Goal: Information Seeking & Learning: Learn about a topic

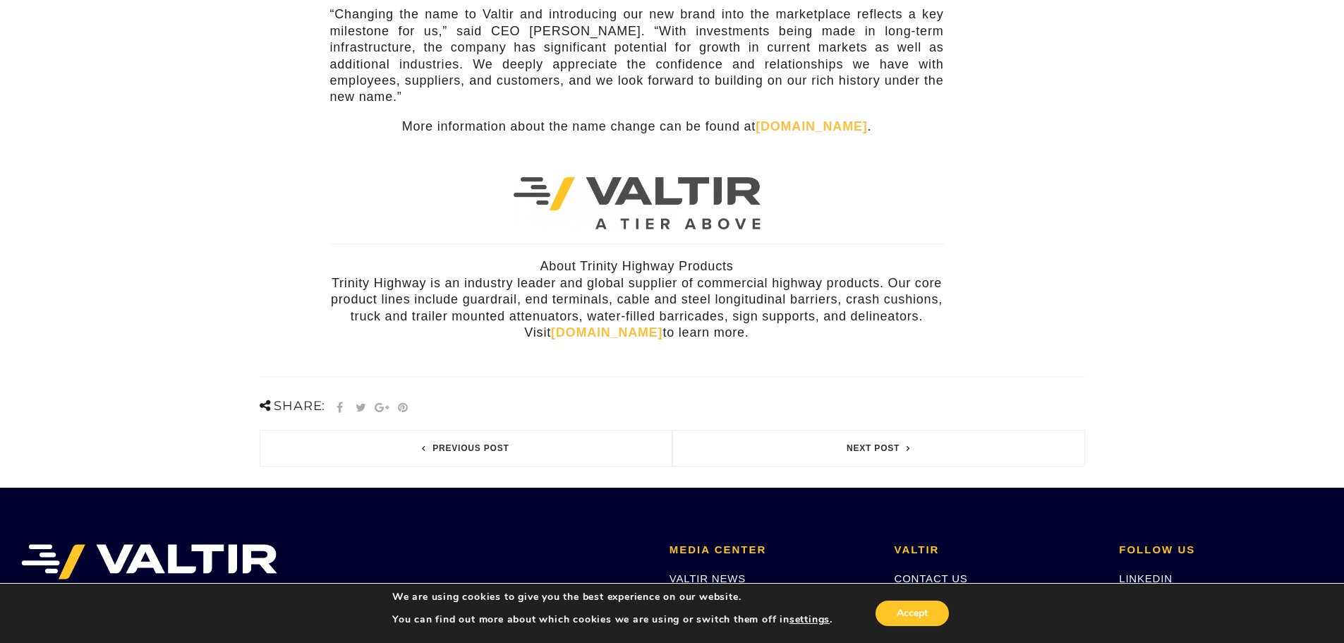
scroll to position [494, 0]
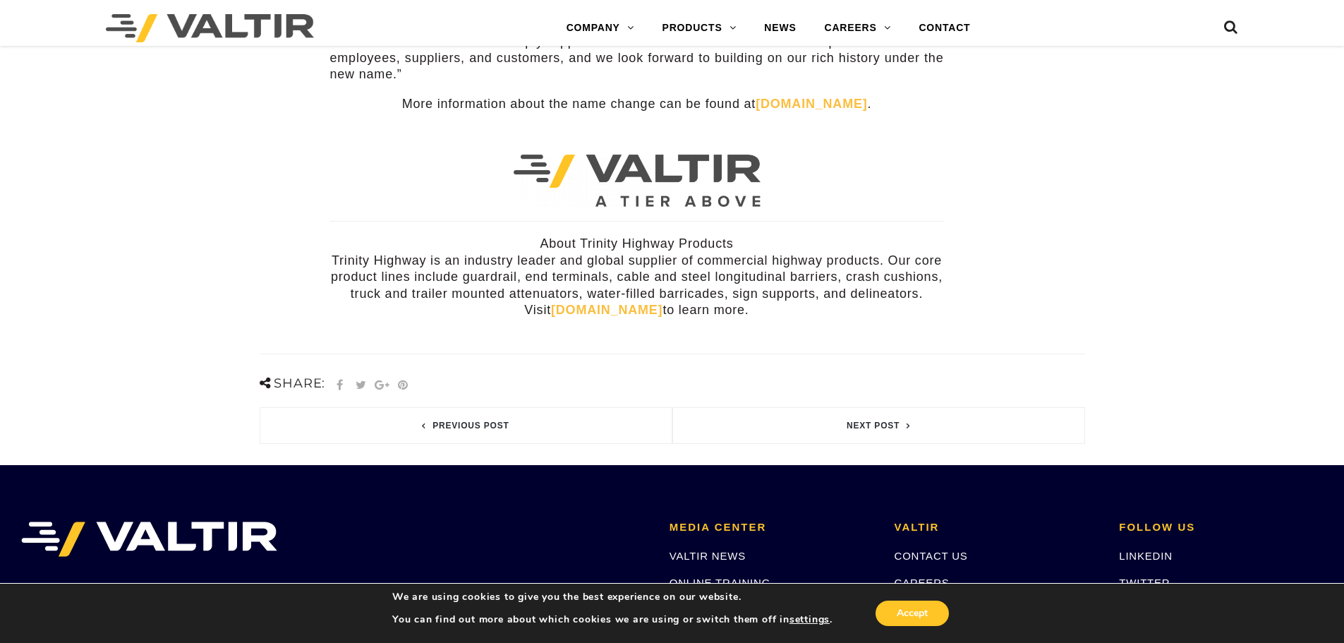
click at [562, 303] on link "trinityhighway.com" at bounding box center [606, 310] width 111 height 14
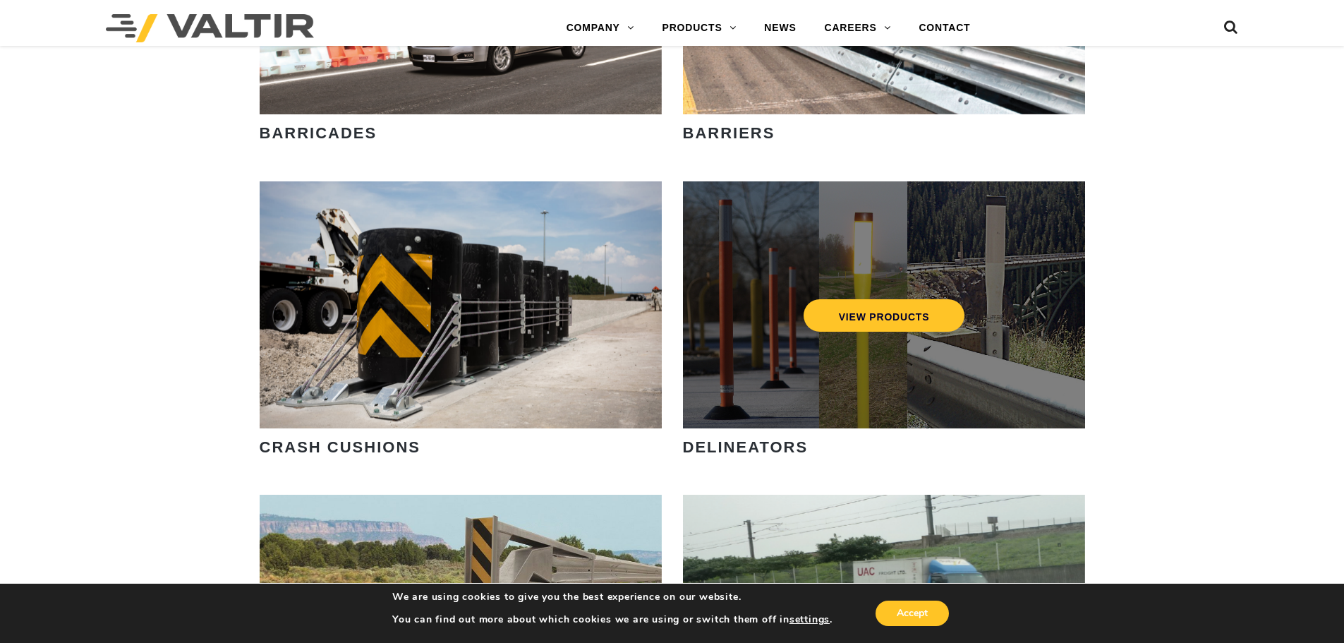
scroll to position [1341, 0]
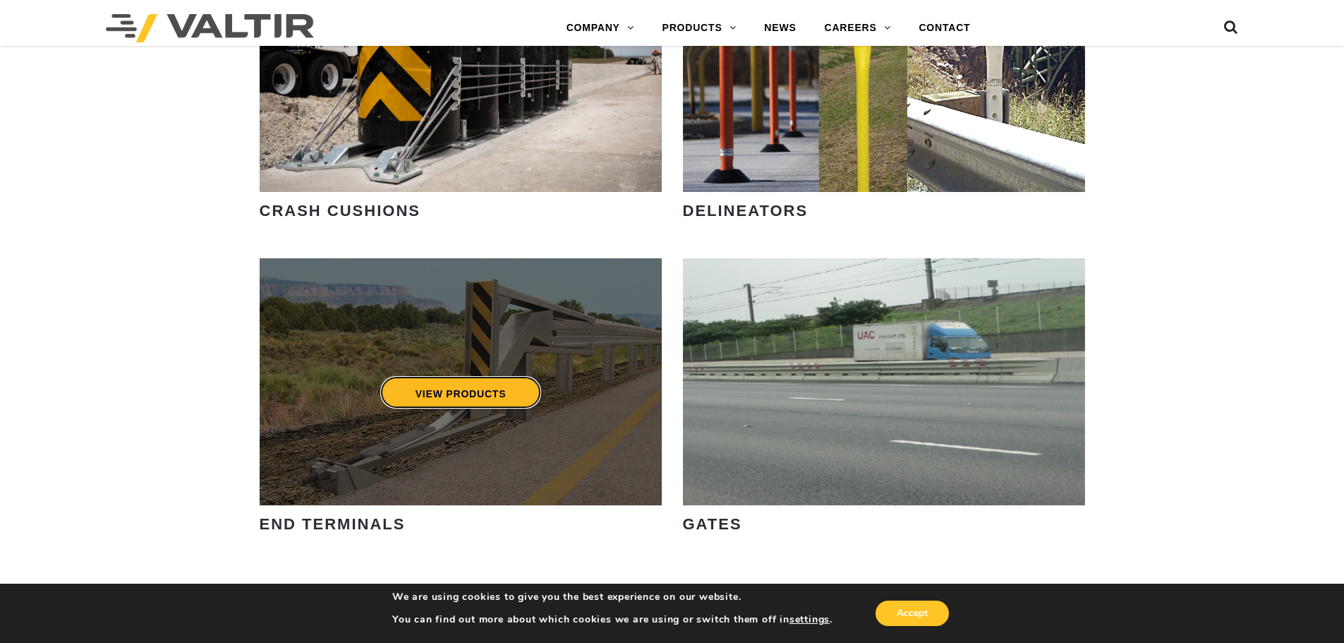
click at [476, 389] on link "VIEW PRODUCTS" at bounding box center [461, 392] width 162 height 32
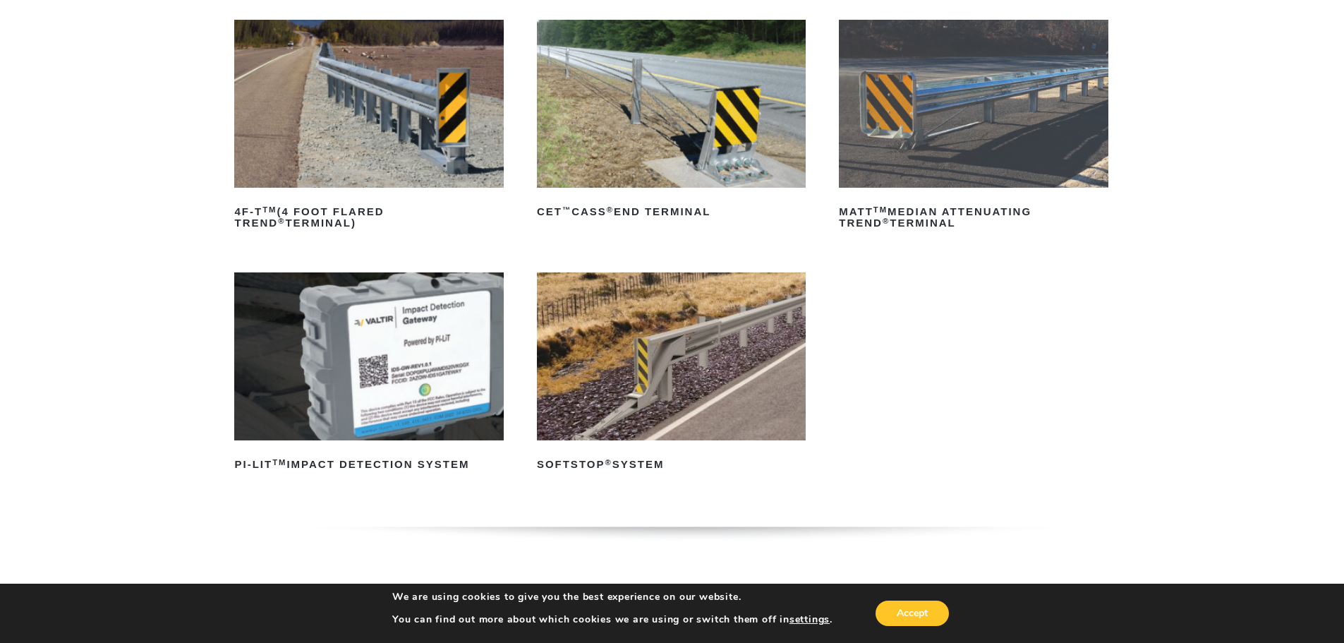
scroll to position [212, 0]
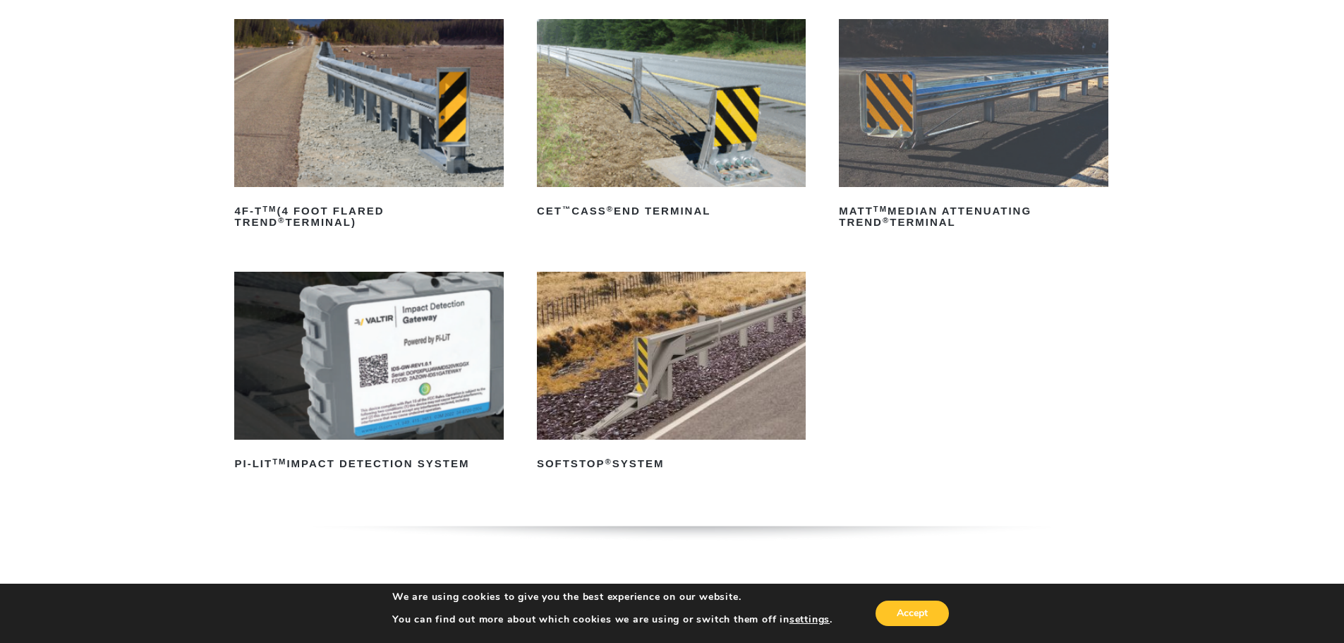
click at [629, 398] on img at bounding box center [671, 356] width 269 height 168
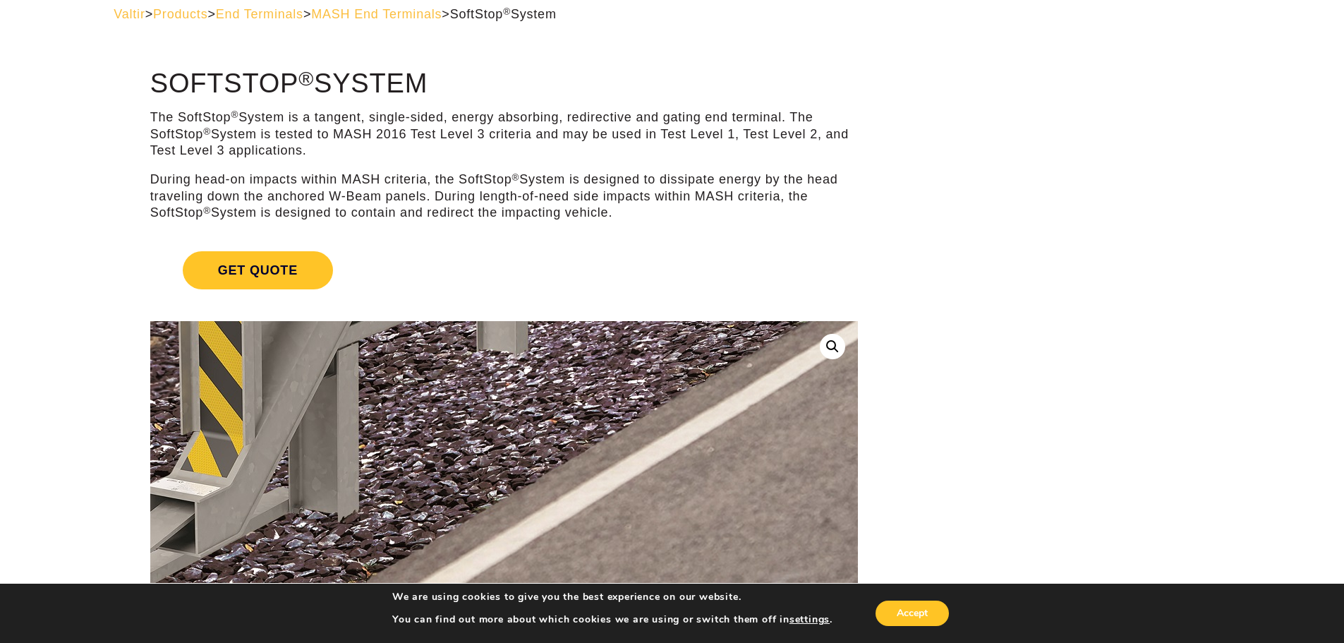
scroll to position [71, 0]
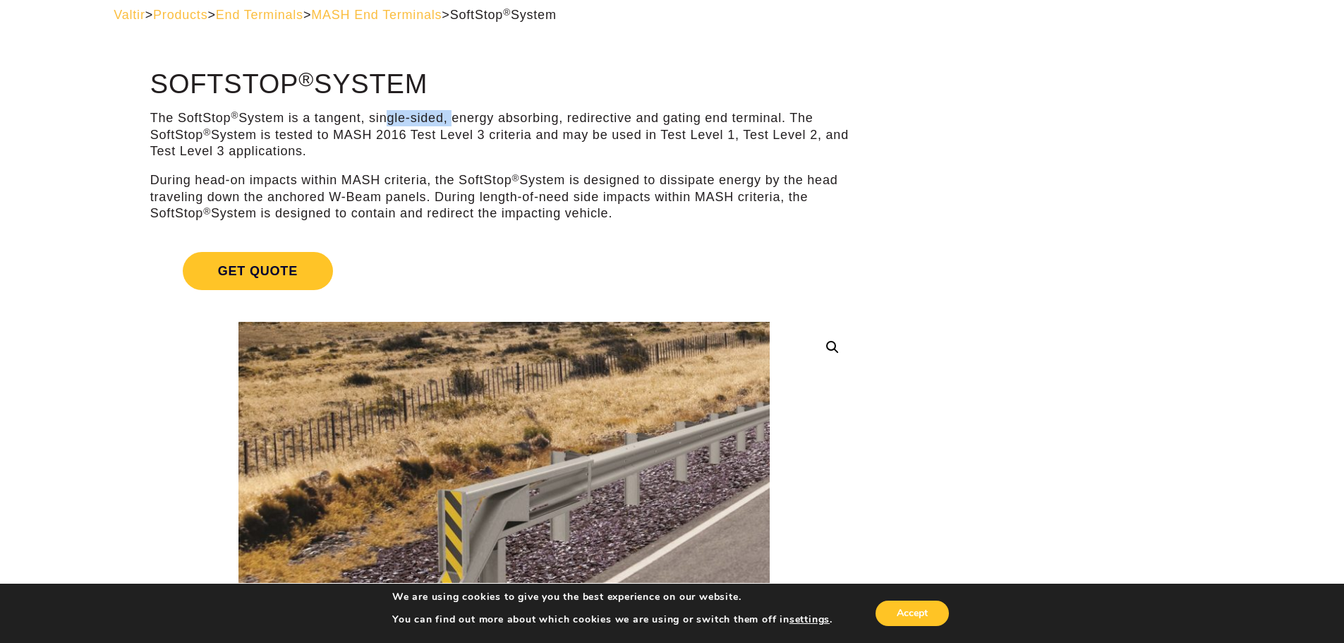
drag, startPoint x: 385, startPoint y: 117, endPoint x: 450, endPoint y: 119, distance: 65.6
click at [450, 119] on p "The SoftStop ® System is a tangent, single-sided, energy absorbing, redirective…" at bounding box center [504, 134] width 708 height 49
click at [470, 152] on p "The SoftStop ® System is a tangent, single-sided, energy absorbing, redirective…" at bounding box center [504, 134] width 708 height 49
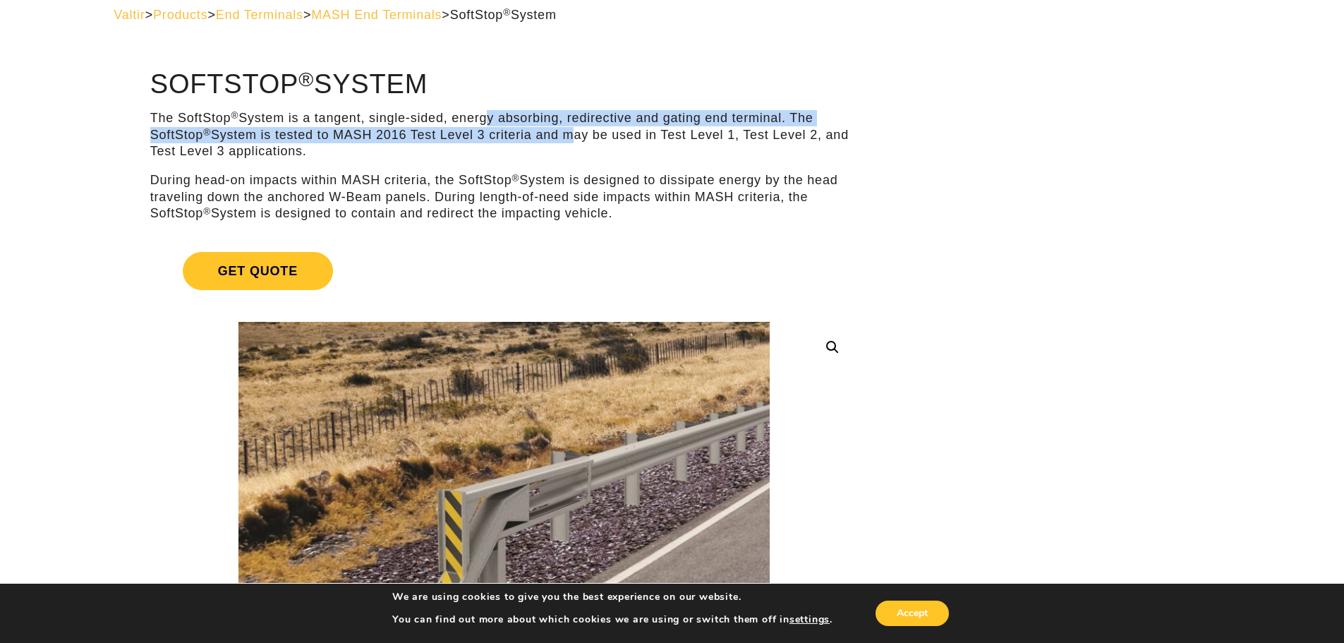
drag, startPoint x: 486, startPoint y: 122, endPoint x: 615, endPoint y: 135, distance: 129.8
click at [580, 130] on p "The SoftStop ® System is a tangent, single-sided, energy absorbing, redirective…" at bounding box center [504, 134] width 708 height 49
drag, startPoint x: 800, startPoint y: 123, endPoint x: 755, endPoint y: 128, distance: 45.4
click at [800, 123] on p "The SoftStop ® System is a tangent, single-sided, energy absorbing, redirective…" at bounding box center [504, 134] width 708 height 49
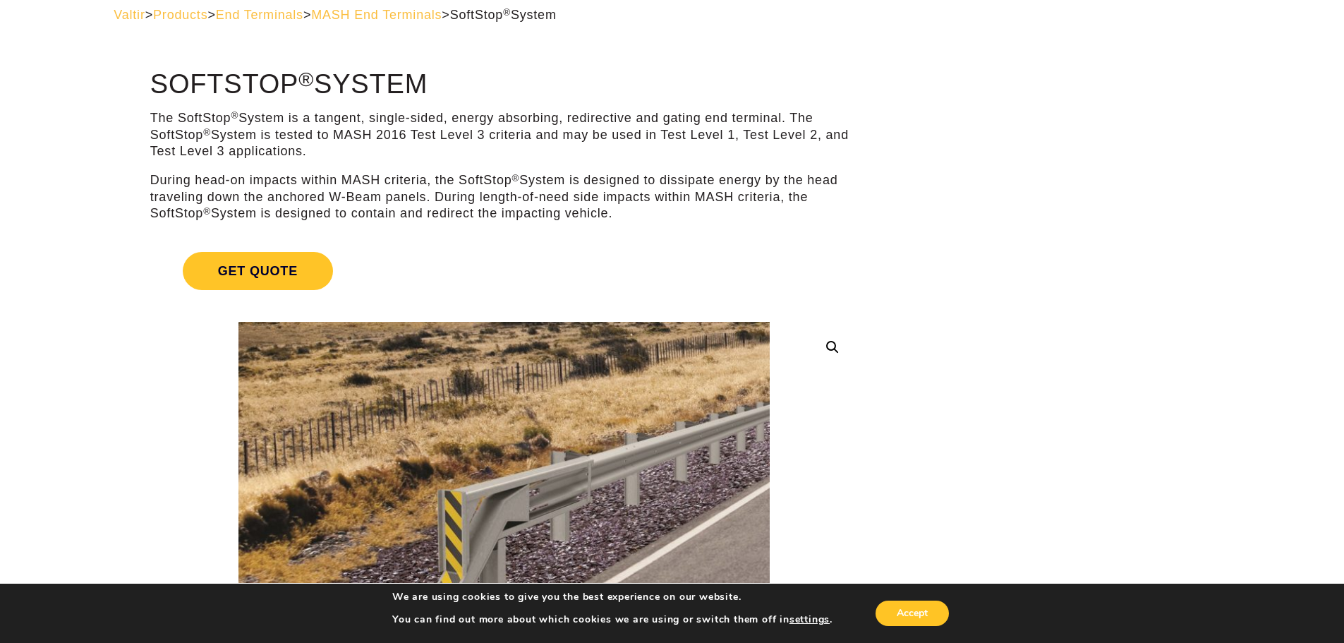
click at [301, 150] on p "The SoftStop ® System is a tangent, single-sided, energy absorbing, redirective…" at bounding box center [504, 134] width 708 height 49
drag, startPoint x: 171, startPoint y: 179, endPoint x: 270, endPoint y: 183, distance: 99.6
click at [267, 183] on p "During head-on impacts within MASH criteria, the SoftStop ® System is designed …" at bounding box center [504, 196] width 708 height 49
click at [289, 181] on p "During head-on impacts within MASH criteria, the SoftStop ® System is designed …" at bounding box center [504, 196] width 708 height 49
drag, startPoint x: 354, startPoint y: 179, endPoint x: 432, endPoint y: 179, distance: 77.6
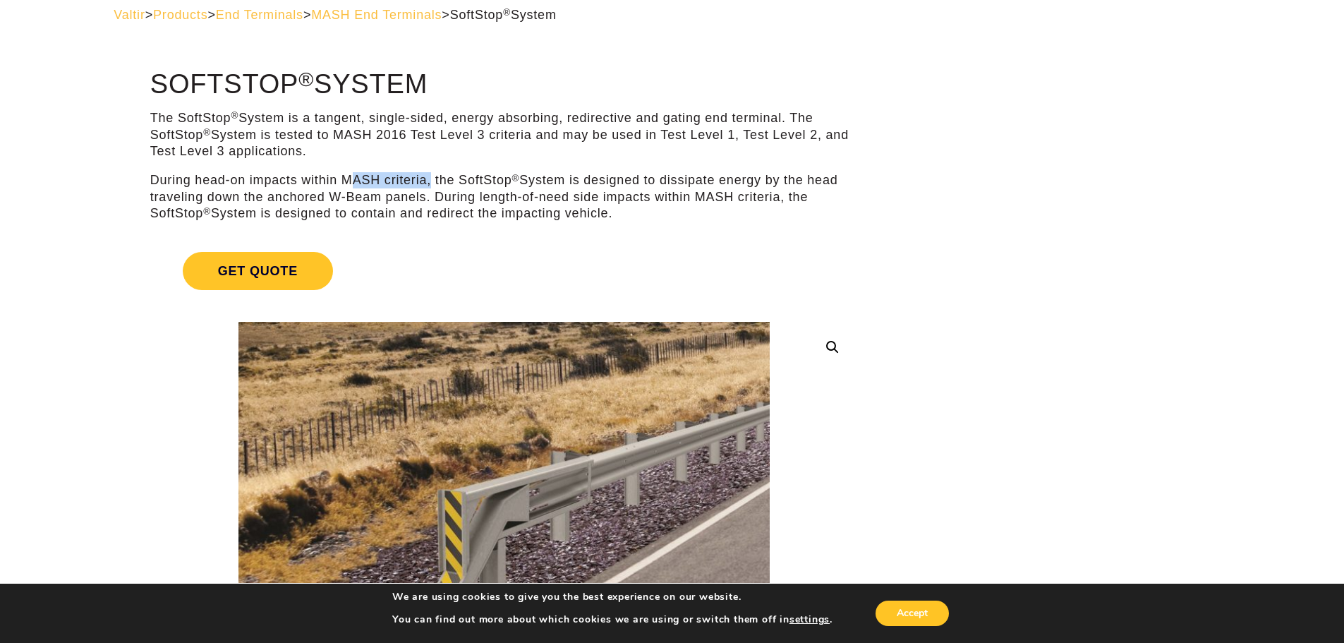
click at [432, 179] on p "During head-on impacts within MASH criteria, the SoftStop ® System is designed …" at bounding box center [504, 196] width 708 height 49
click at [615, 178] on p "During head-on impacts within MASH criteria, the SoftStop ® System is designed …" at bounding box center [504, 196] width 708 height 49
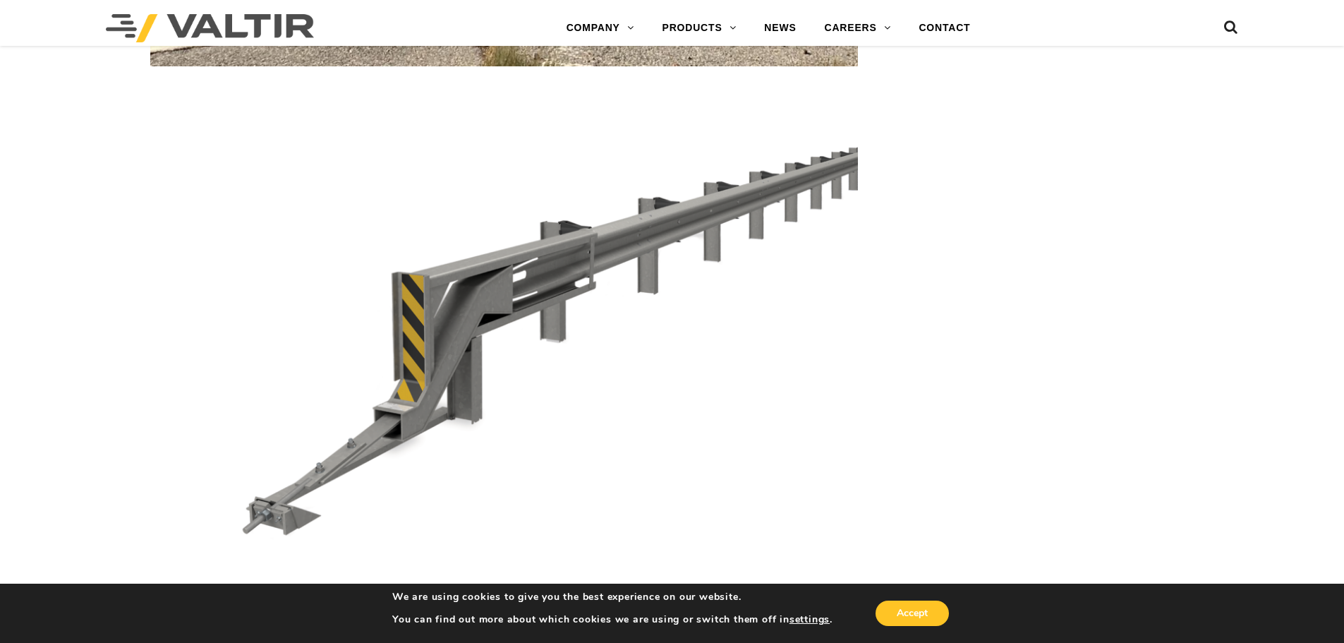
scroll to position [4161, 0]
